Goal: Transaction & Acquisition: Purchase product/service

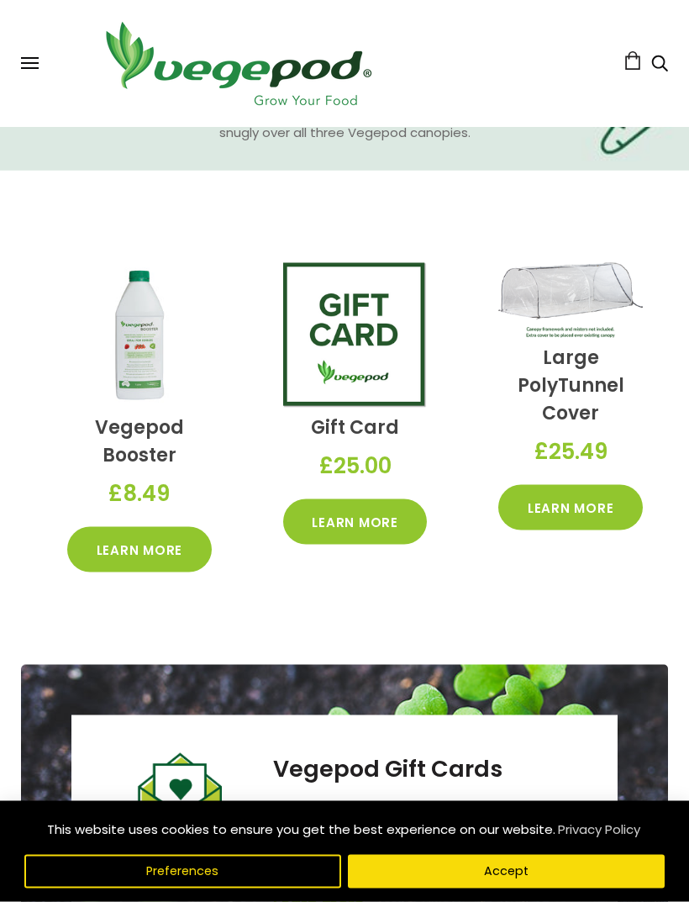
scroll to position [2920, 0]
click at [568, 519] on link "Learn More" at bounding box center [570, 506] width 145 height 45
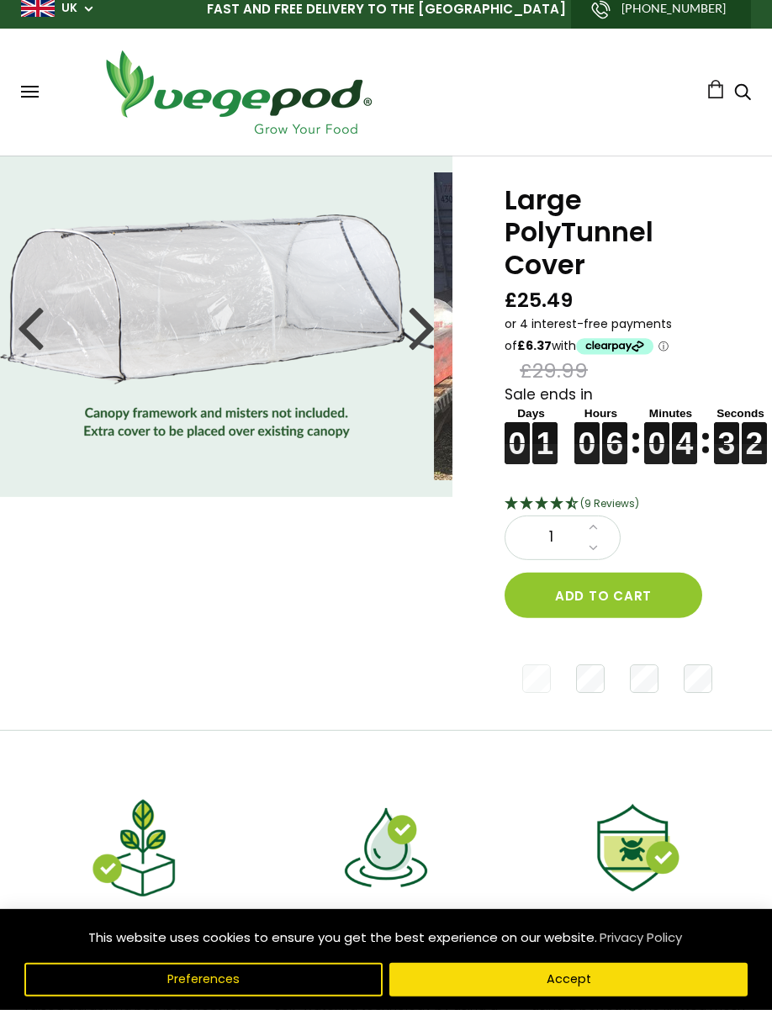
click at [604, 592] on button "Add to cart" at bounding box center [603, 594] width 198 height 45
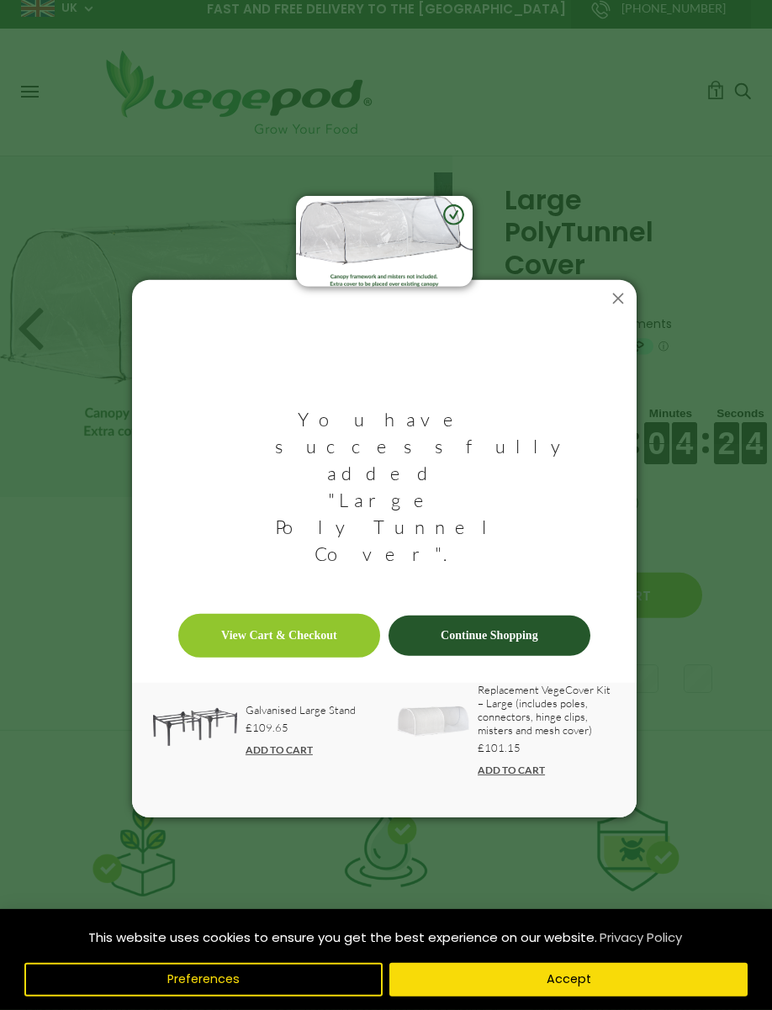
click at [312, 614] on link "View Cart & Checkout" at bounding box center [279, 636] width 202 height 44
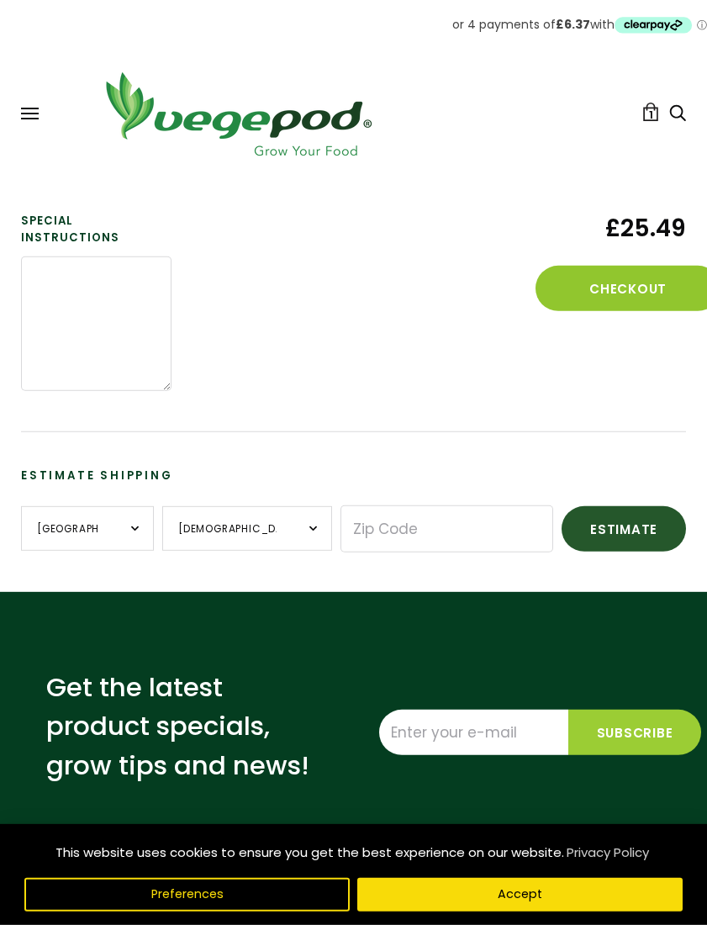
scroll to position [314, 0]
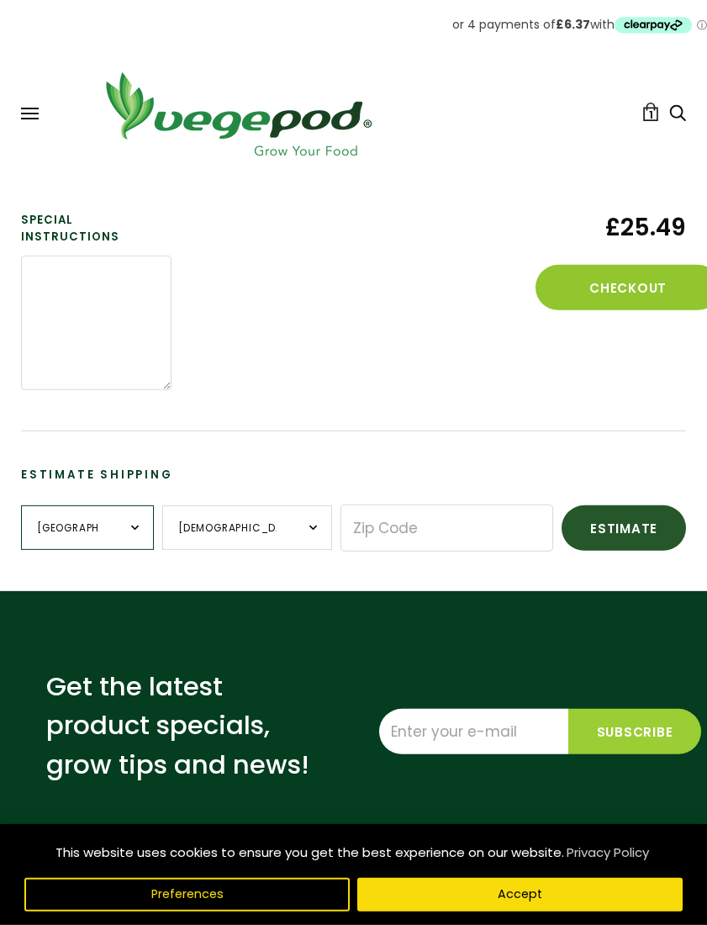
click at [140, 505] on select "[GEOGRAPHIC_DATA] --- [GEOGRAPHIC_DATA] [GEOGRAPHIC_DATA] [GEOGRAPHIC_DATA] [GE…" at bounding box center [87, 527] width 133 height 45
click at [363, 510] on input "Zip Code" at bounding box center [446, 527] width 213 height 47
type input "YO614BL"
click at [616, 517] on button "Estimate" at bounding box center [623, 527] width 124 height 45
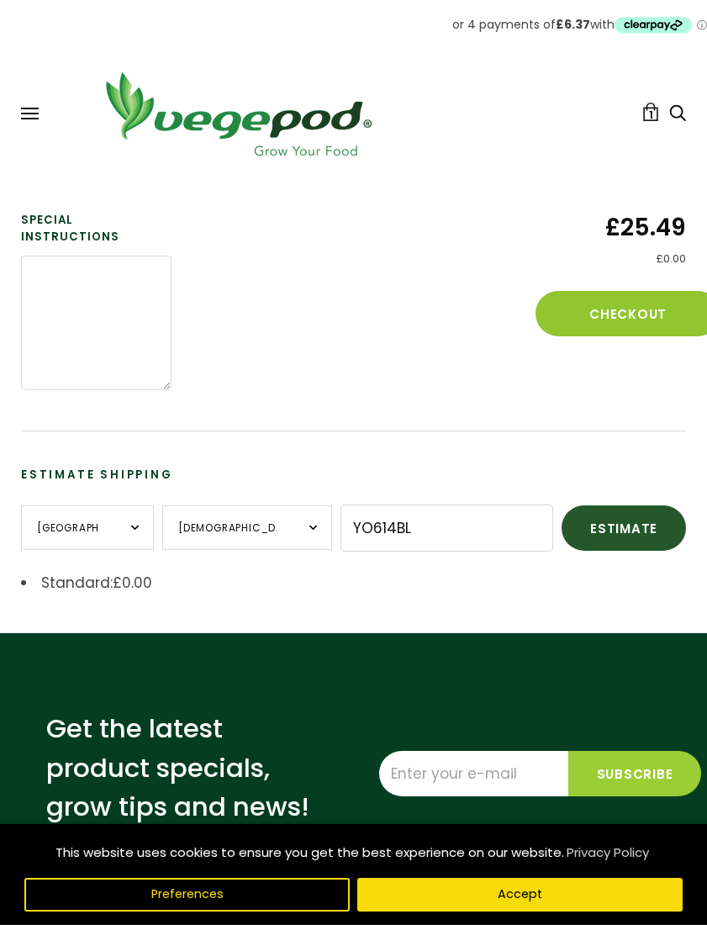
click at [481, 751] on input "Enter your e-mail" at bounding box center [473, 773] width 189 height 45
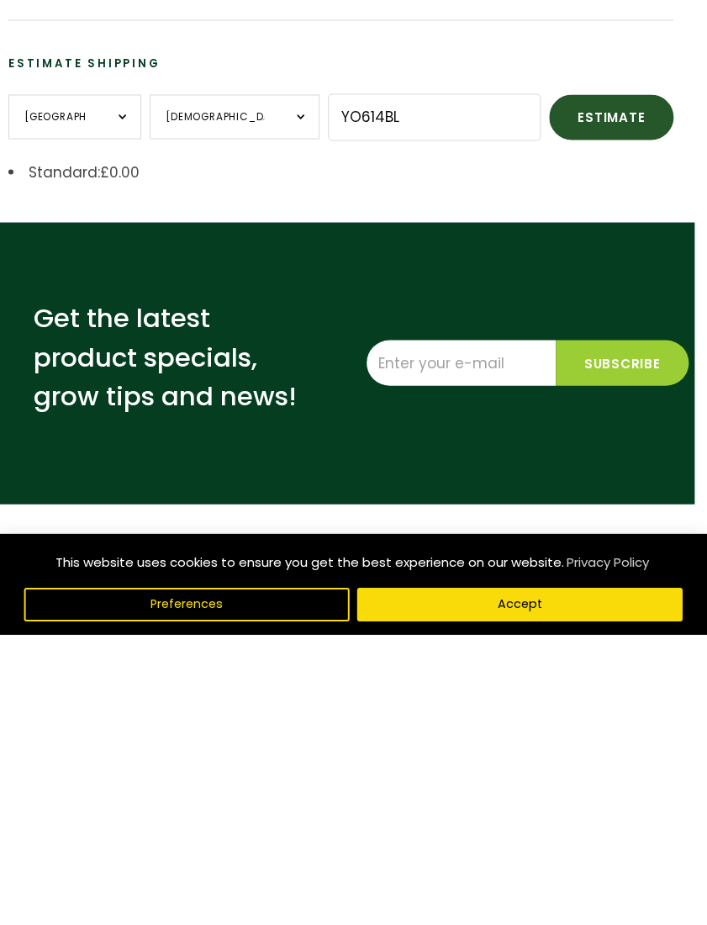
click at [520, 878] on button "Accept" at bounding box center [519, 895] width 325 height 34
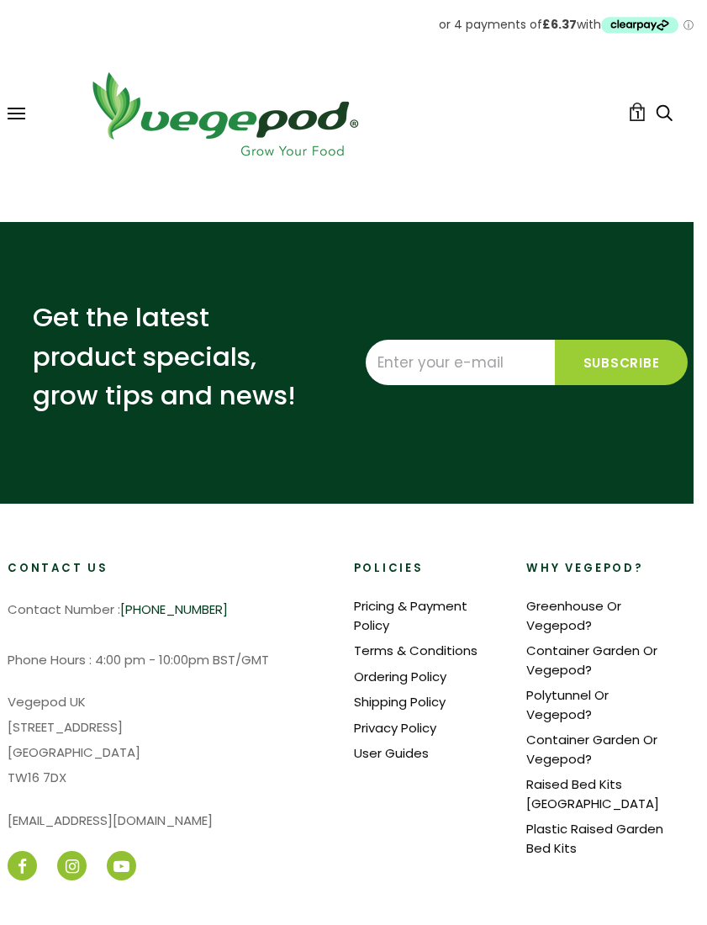
click at [401, 342] on input "Enter your e-mail" at bounding box center [460, 362] width 189 height 45
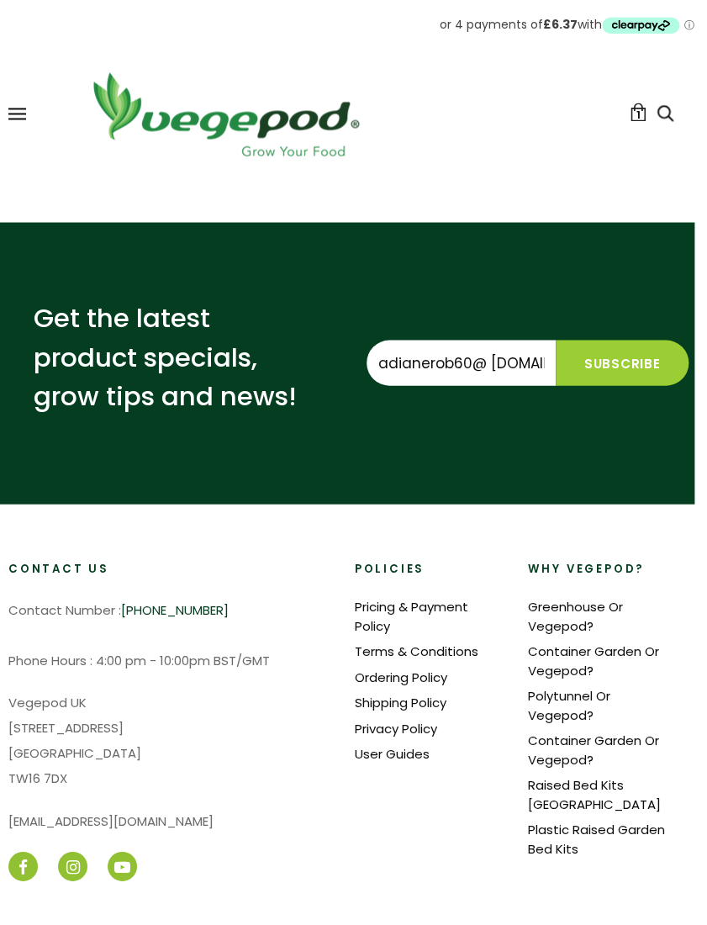
click at [612, 340] on input "Subscribe" at bounding box center [623, 362] width 134 height 45
type input "adianerob60@aol.co.uk"
click at [619, 347] on input "Subscribe" at bounding box center [623, 362] width 134 height 45
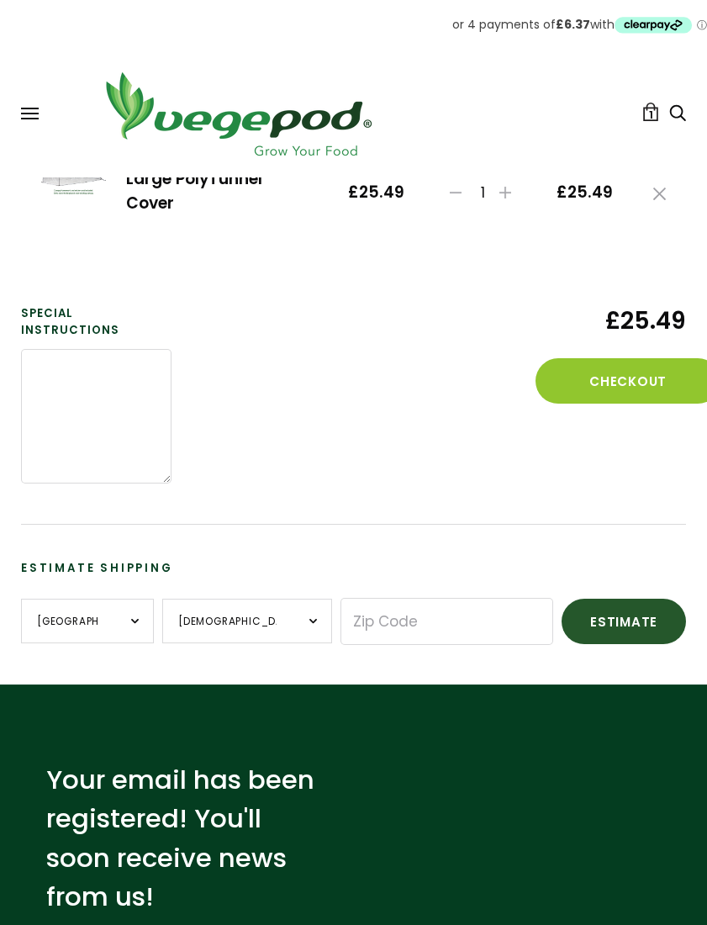
scroll to position [220, 0]
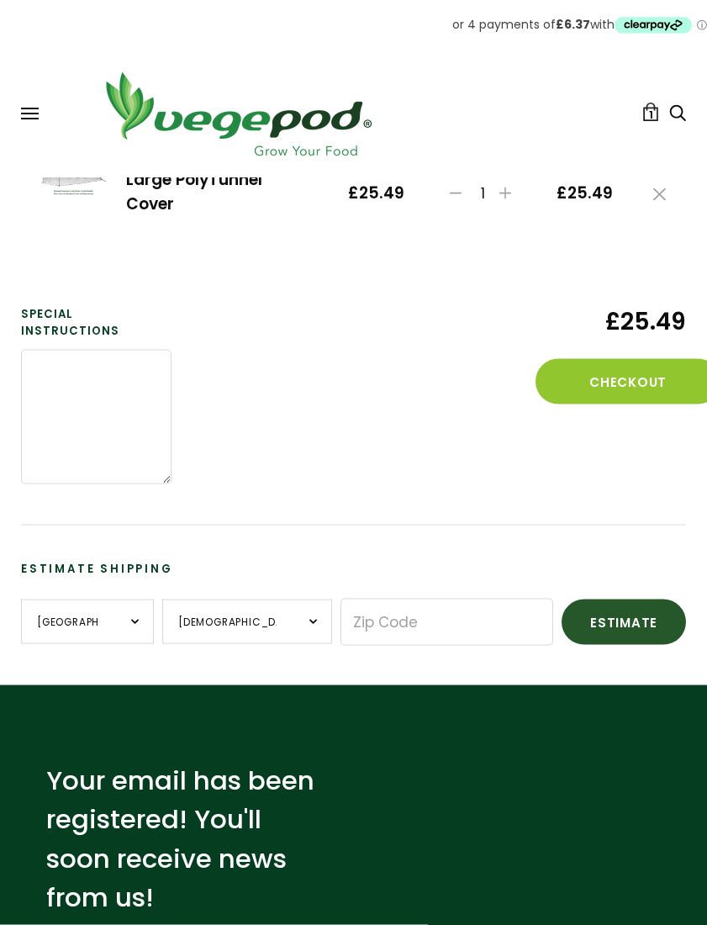
click at [613, 381] on button "Checkout" at bounding box center [627, 381] width 185 height 45
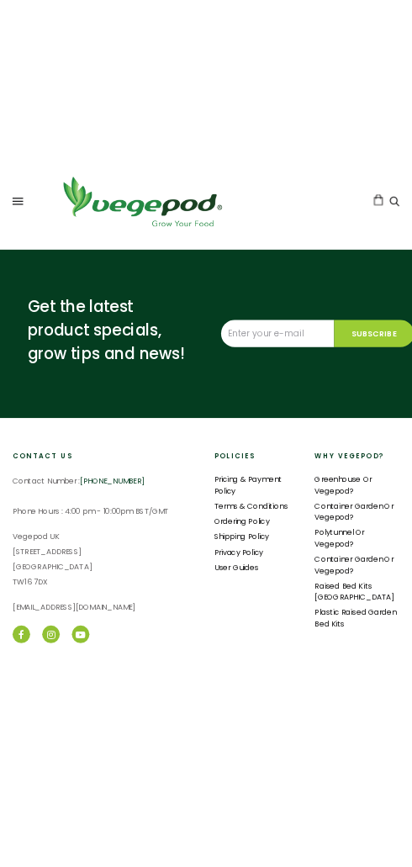
scroll to position [4184, 0]
